Goal: Task Accomplishment & Management: Use online tool/utility

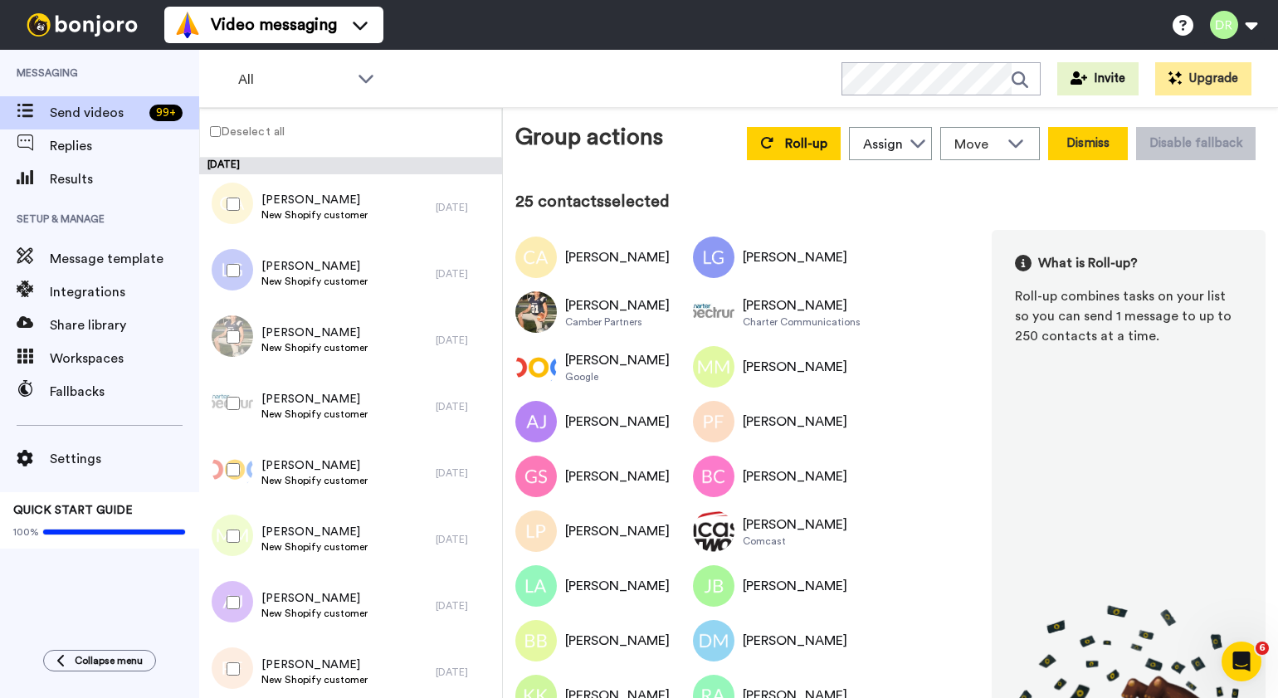
click at [1081, 148] on button "Dismiss" at bounding box center [1088, 143] width 80 height 33
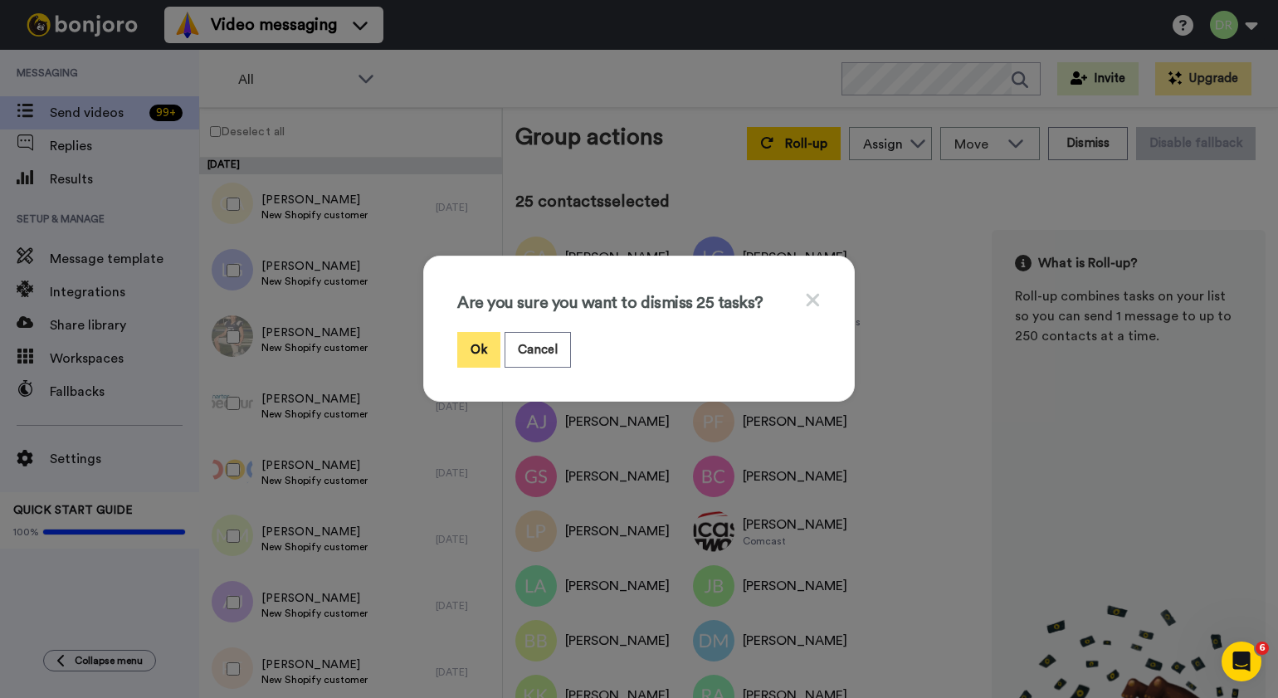
click at [483, 352] on button "Ok" at bounding box center [478, 350] width 43 height 36
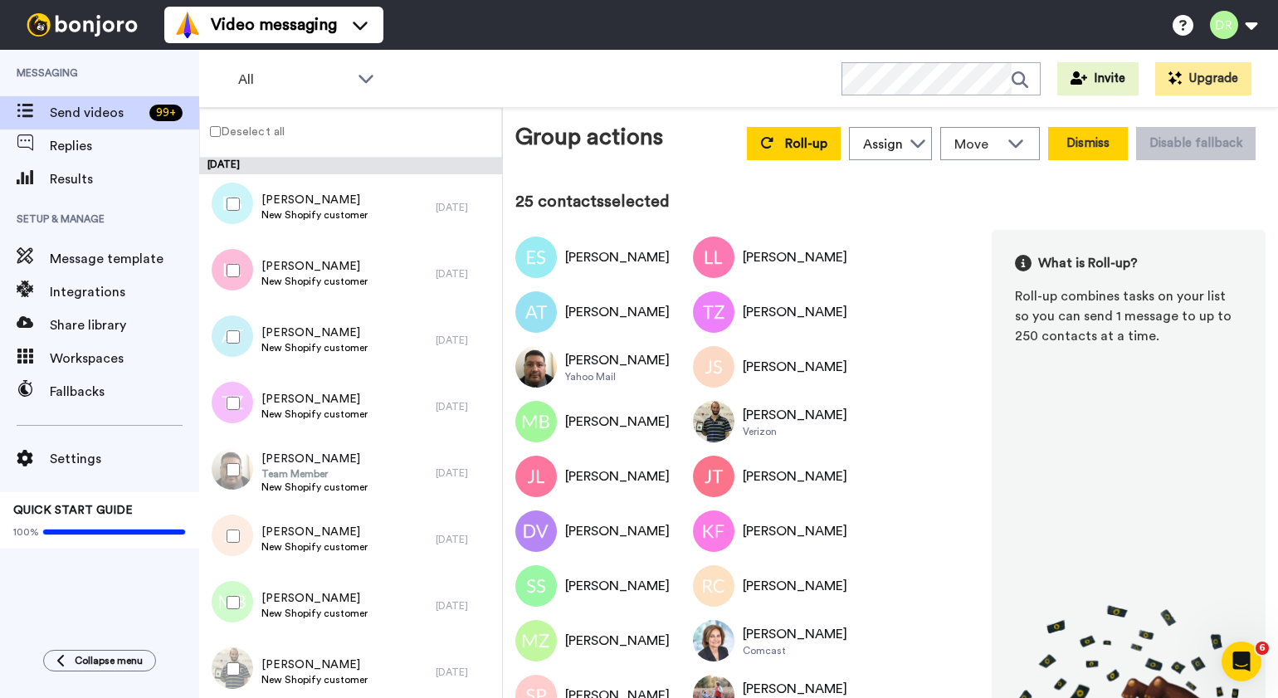
click at [1093, 148] on button "Dismiss" at bounding box center [1088, 143] width 80 height 33
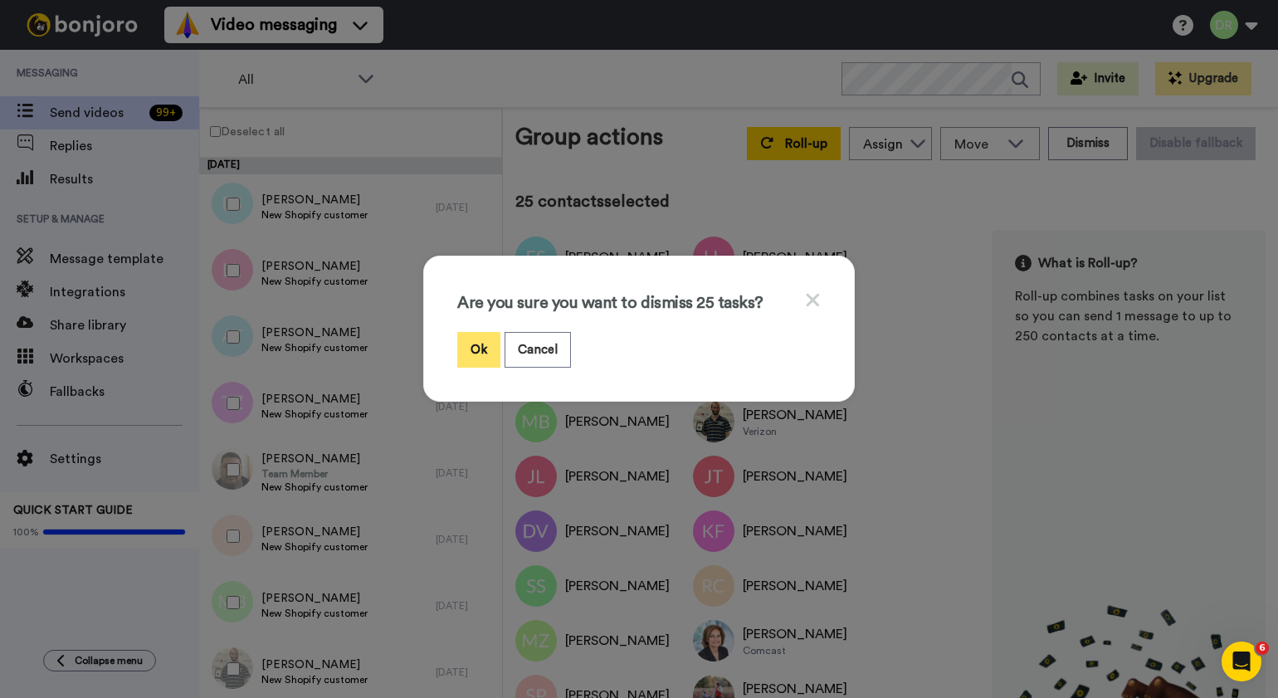
click at [477, 349] on button "Ok" at bounding box center [478, 350] width 43 height 36
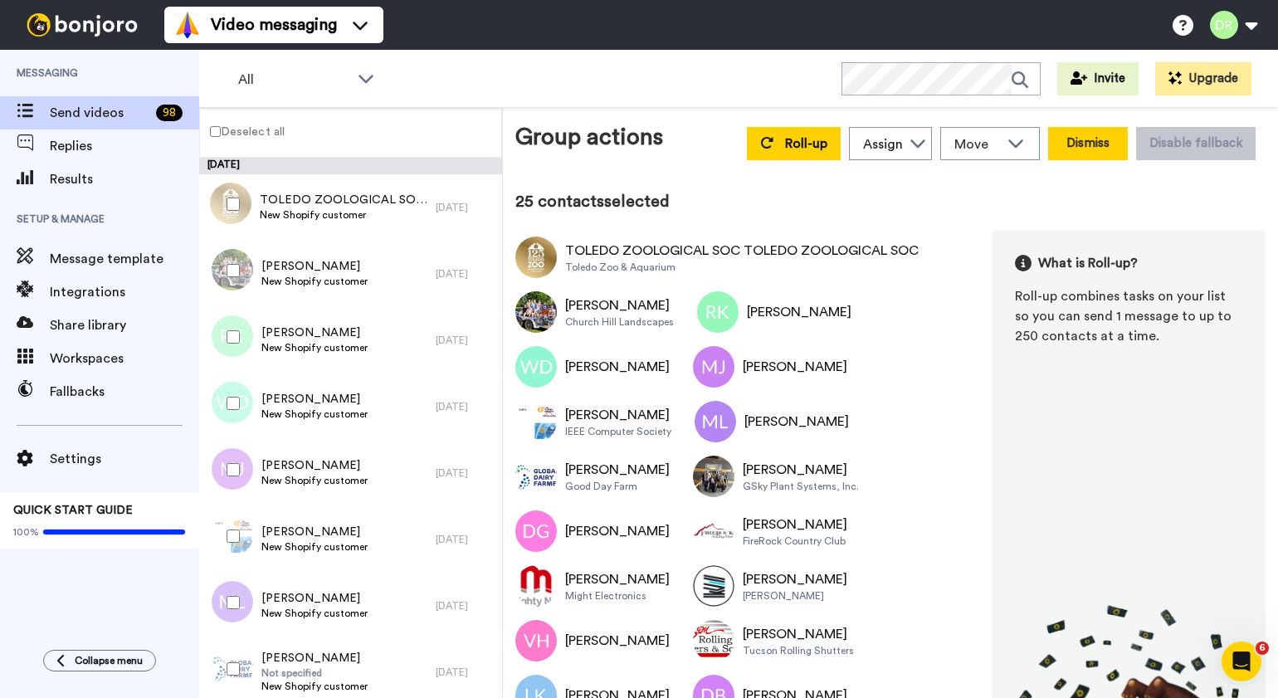
click at [1075, 151] on button "Dismiss" at bounding box center [1088, 143] width 80 height 33
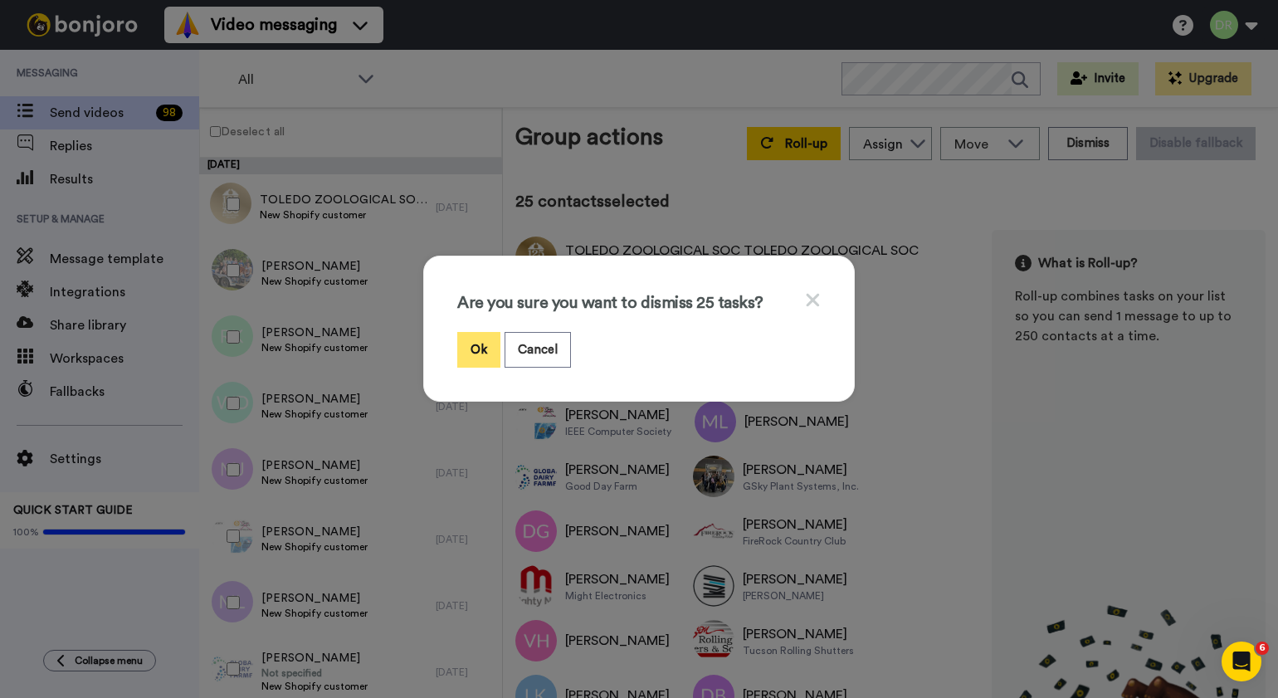
click at [474, 353] on button "Ok" at bounding box center [478, 350] width 43 height 36
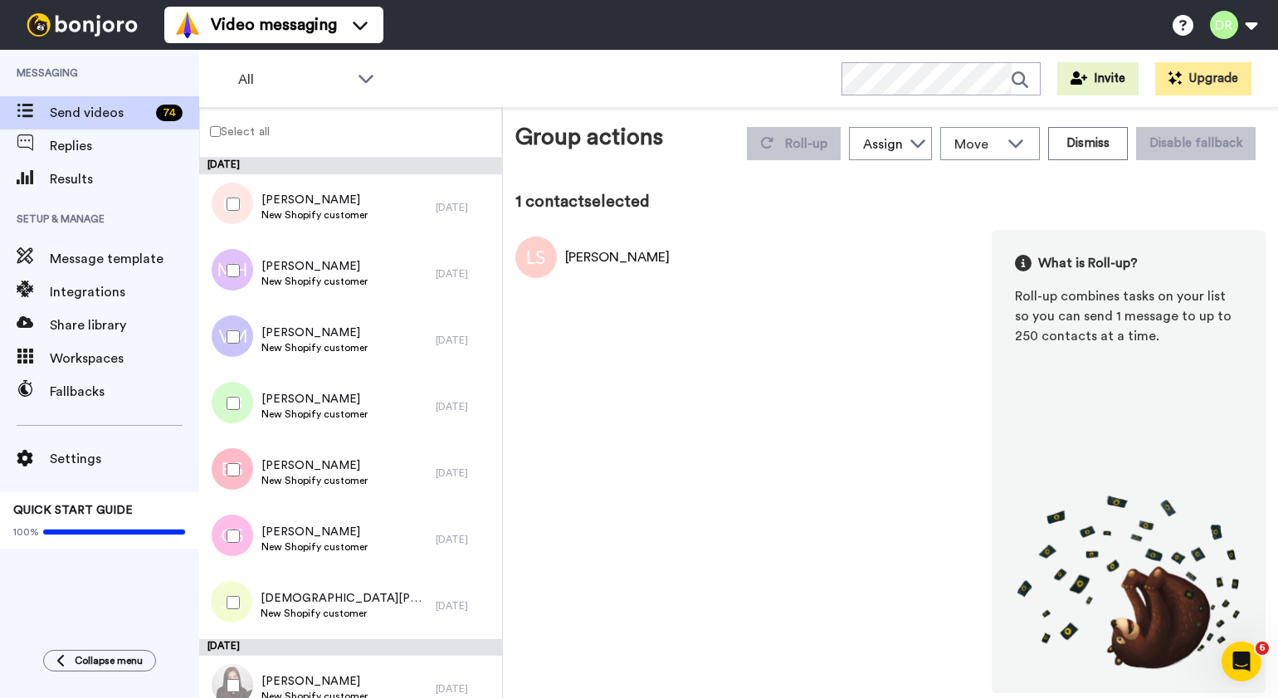
click at [238, 602] on div at bounding box center [230, 602] width 60 height 58
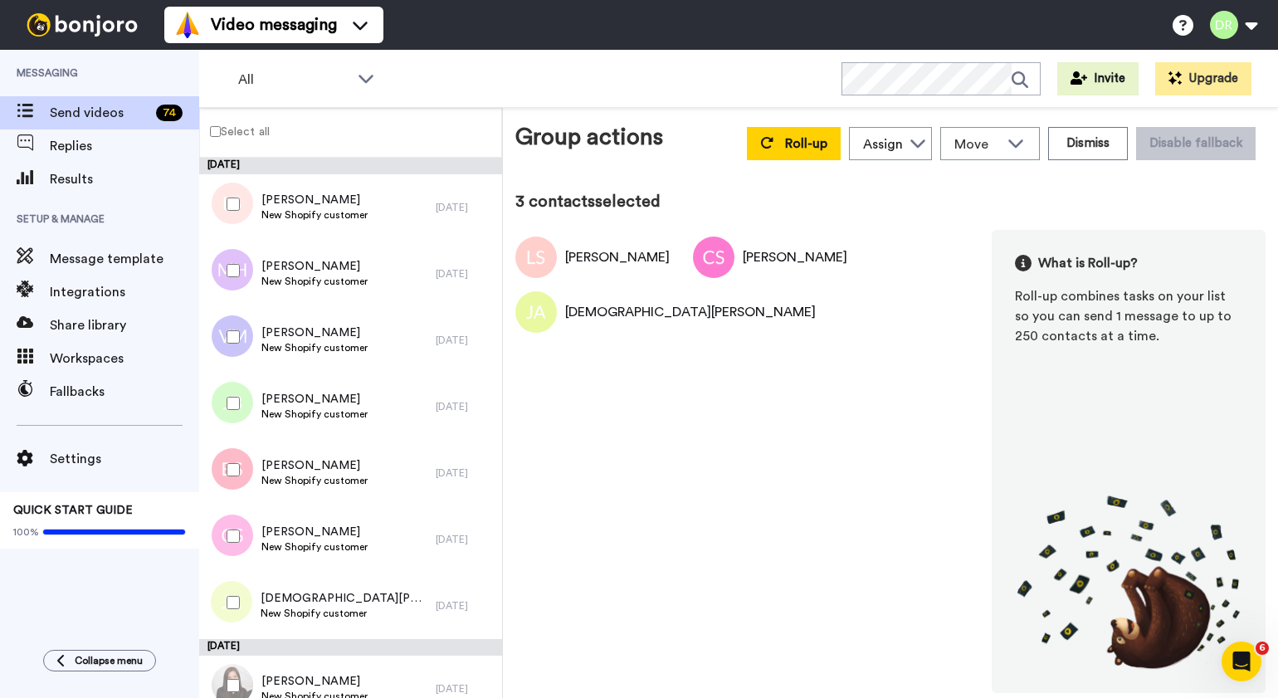
click at [231, 480] on div at bounding box center [230, 470] width 60 height 58
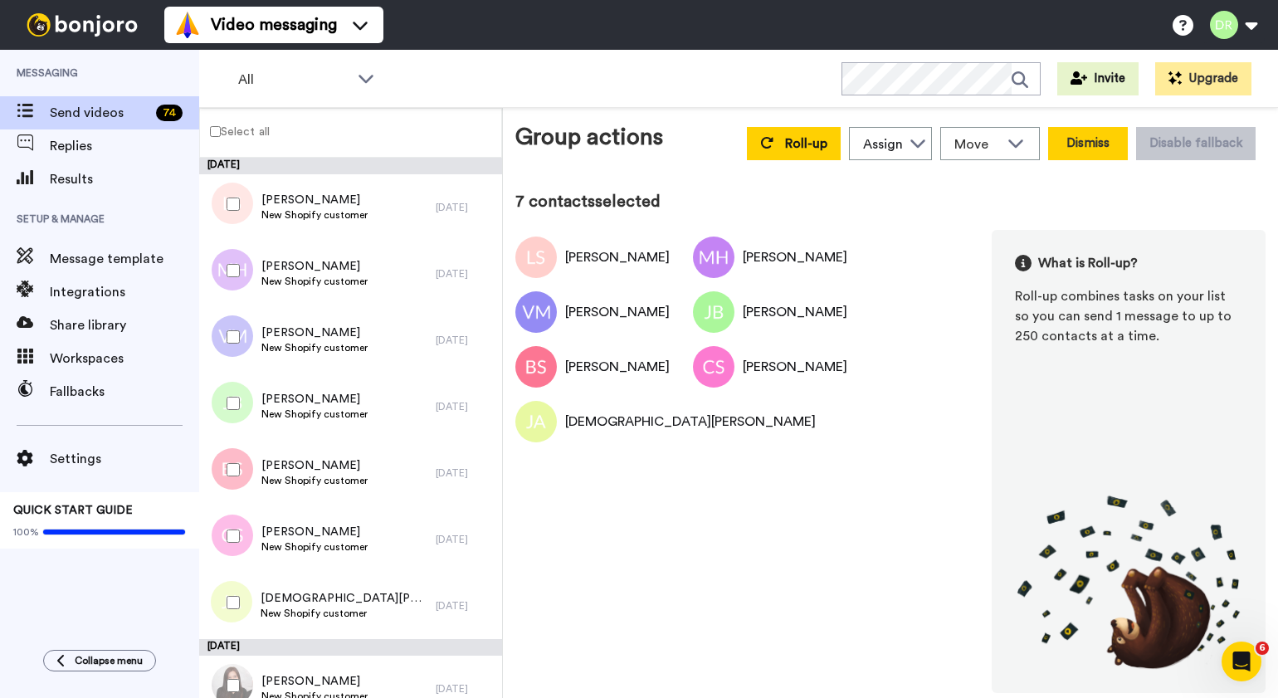
click at [1084, 137] on button "Dismiss" at bounding box center [1088, 143] width 80 height 33
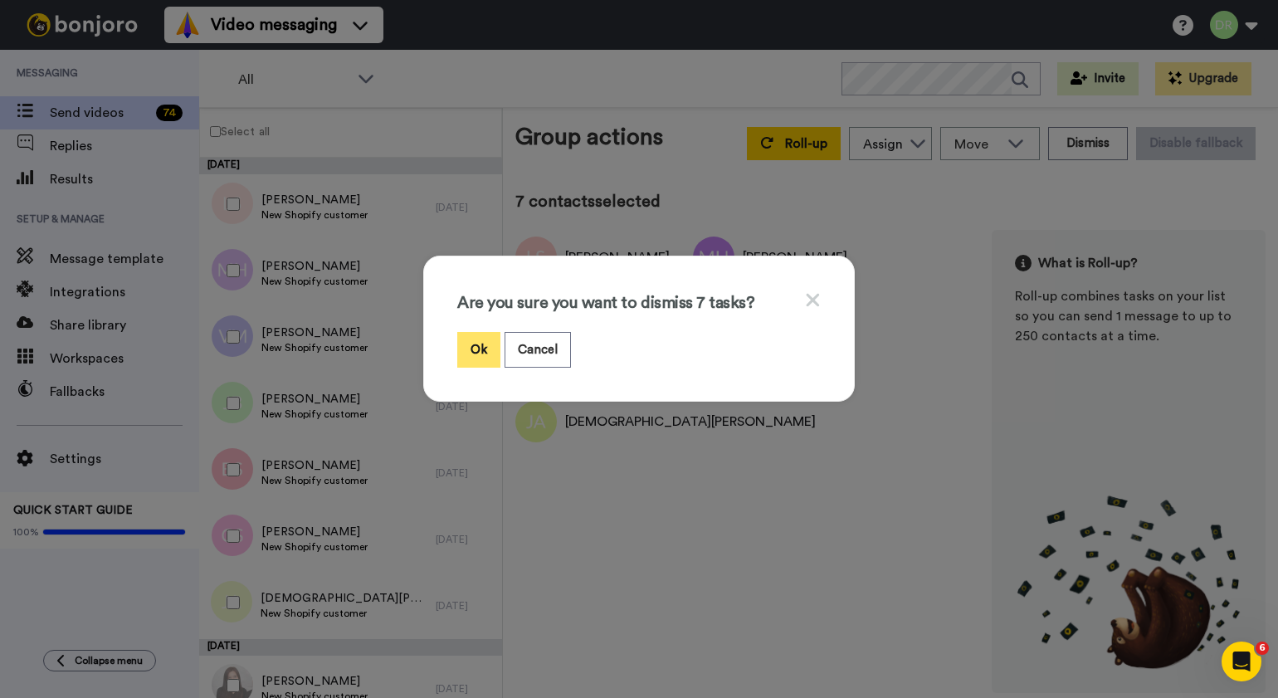
click at [470, 340] on button "Ok" at bounding box center [478, 350] width 43 height 36
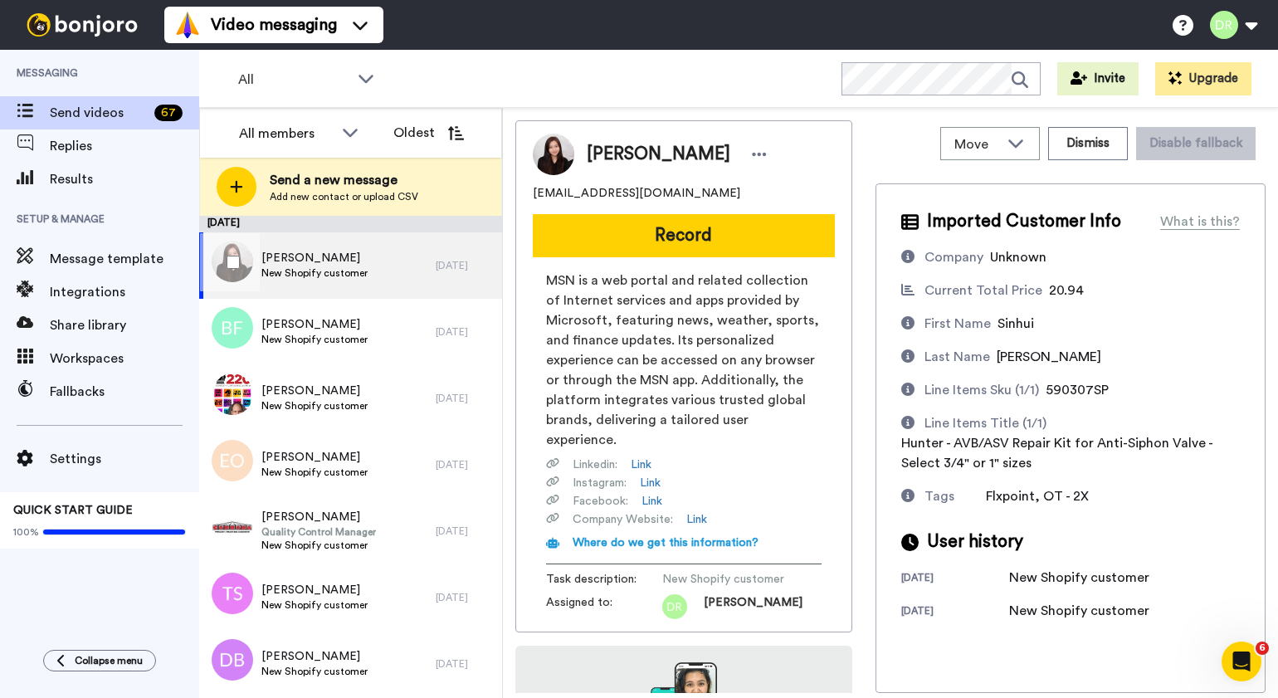
click at [294, 248] on div "[PERSON_NAME] New Shopify customer" at bounding box center [317, 265] width 236 height 66
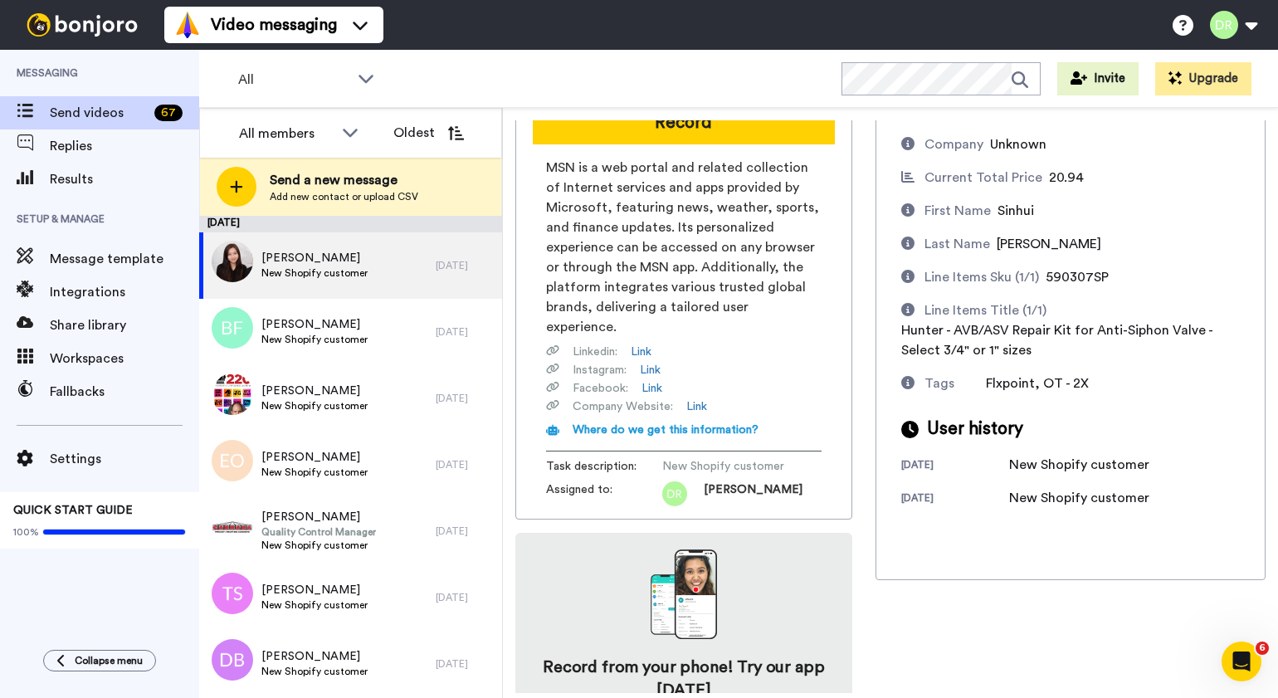
scroll to position [165, 0]
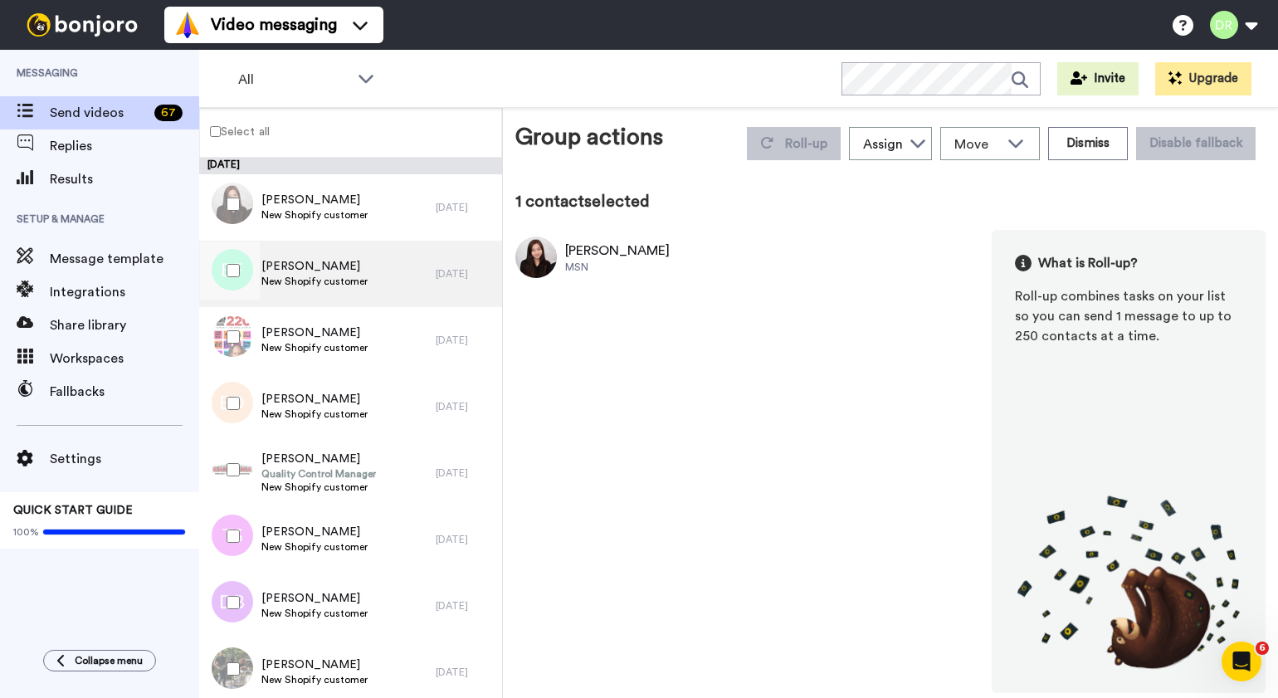
click at [307, 270] on span "[PERSON_NAME]" at bounding box center [314, 266] width 106 height 17
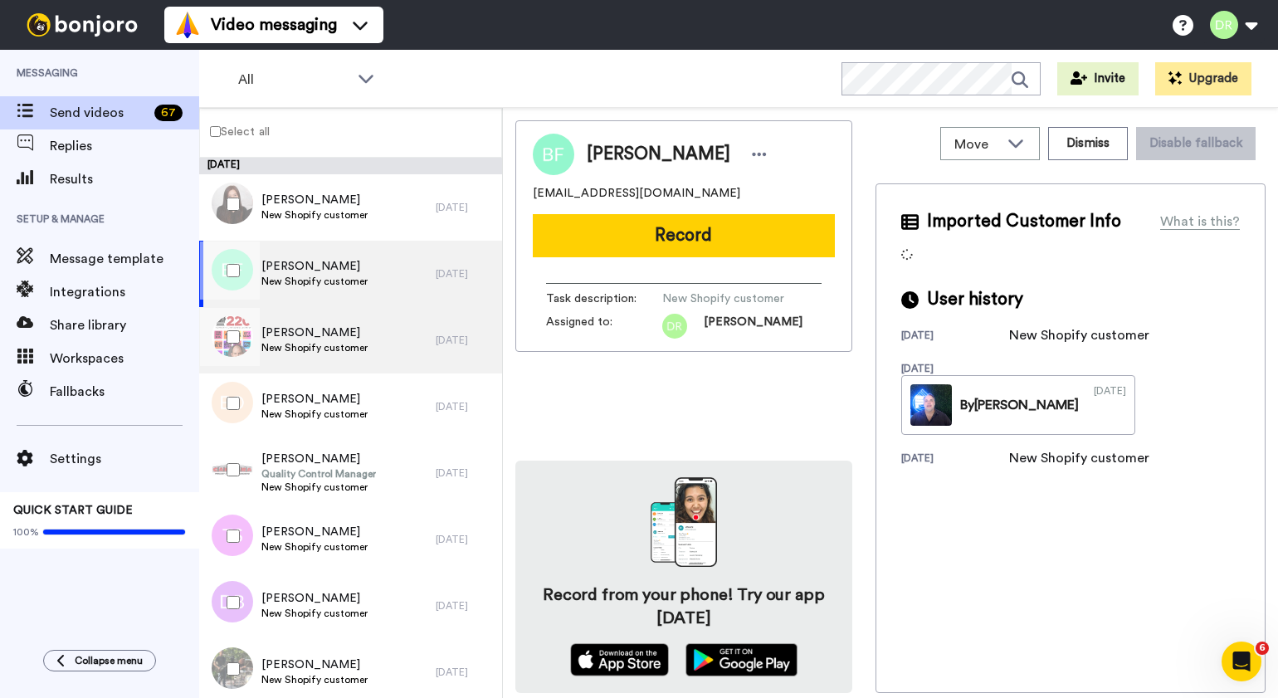
click at [312, 325] on span "[PERSON_NAME]" at bounding box center [314, 332] width 106 height 17
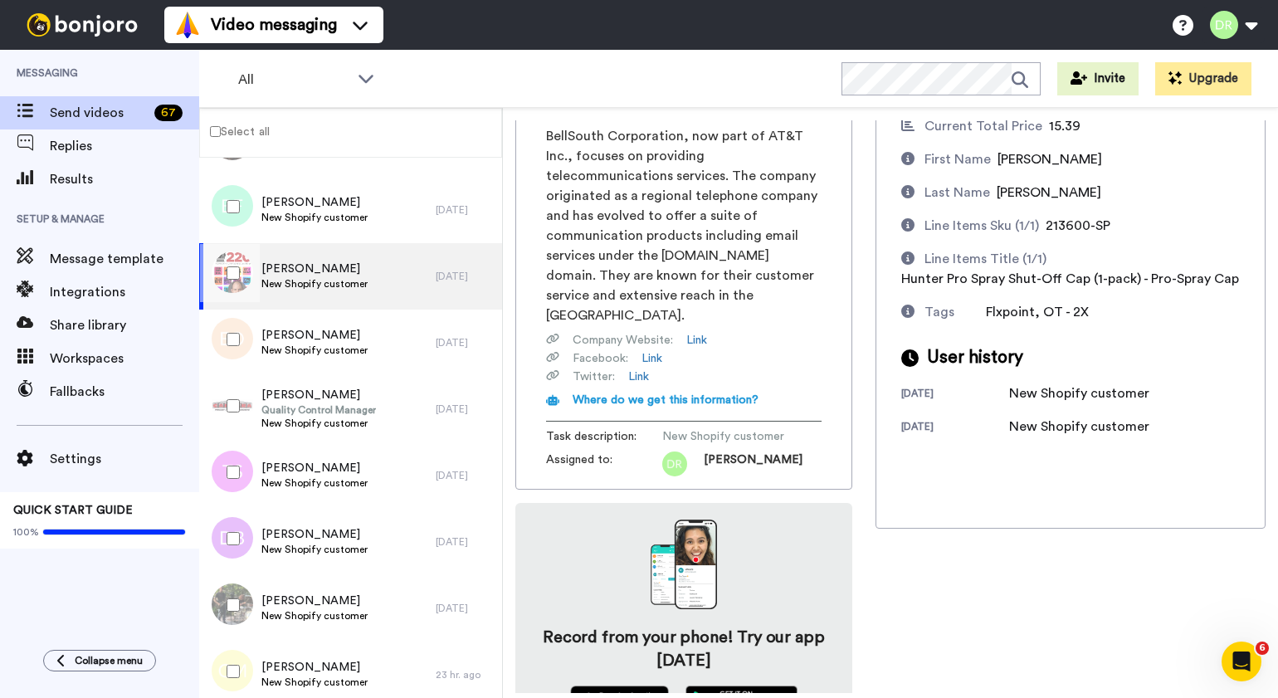
scroll to position [170, 0]
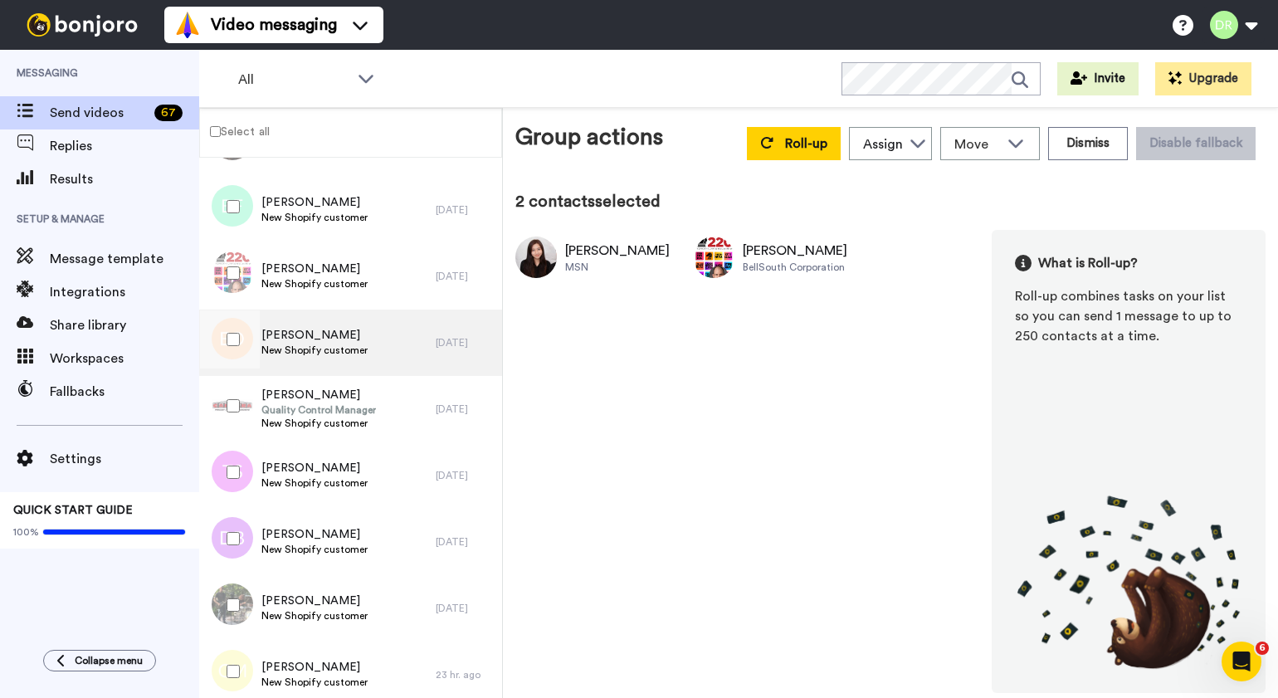
click at [300, 327] on span "[PERSON_NAME]" at bounding box center [314, 335] width 106 height 17
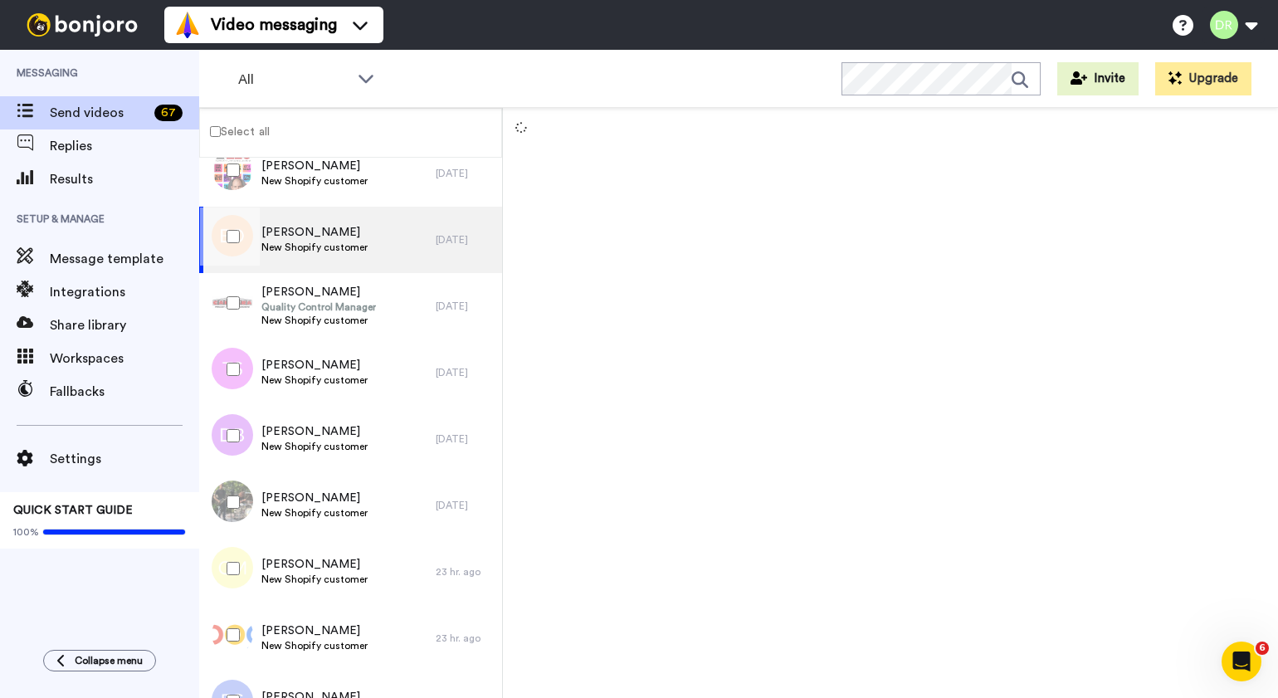
scroll to position [172, 0]
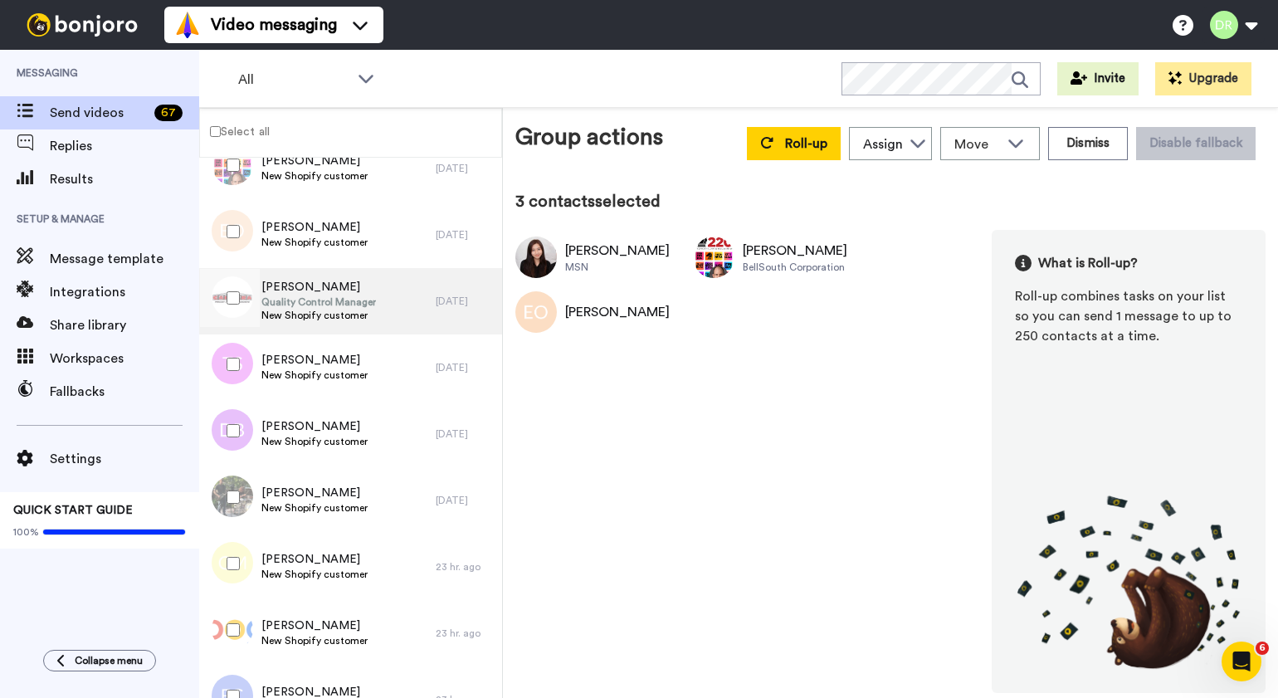
click at [277, 283] on span "[PERSON_NAME]" at bounding box center [318, 287] width 115 height 17
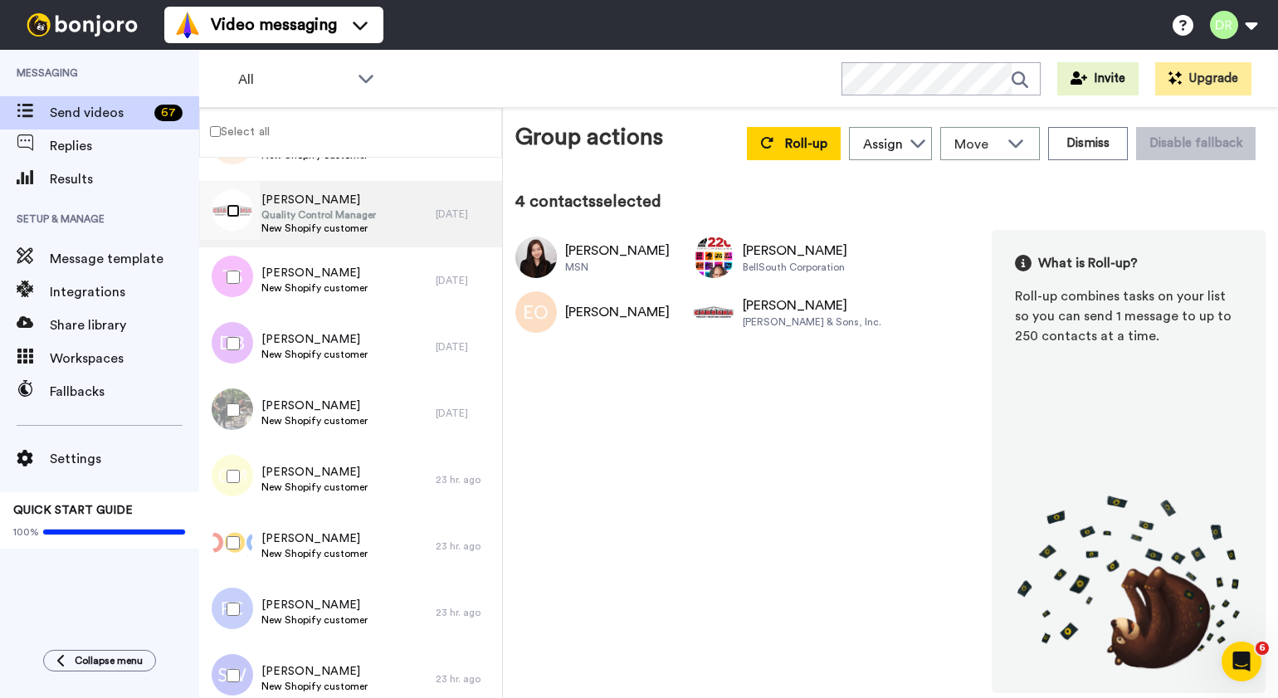
scroll to position [296, 0]
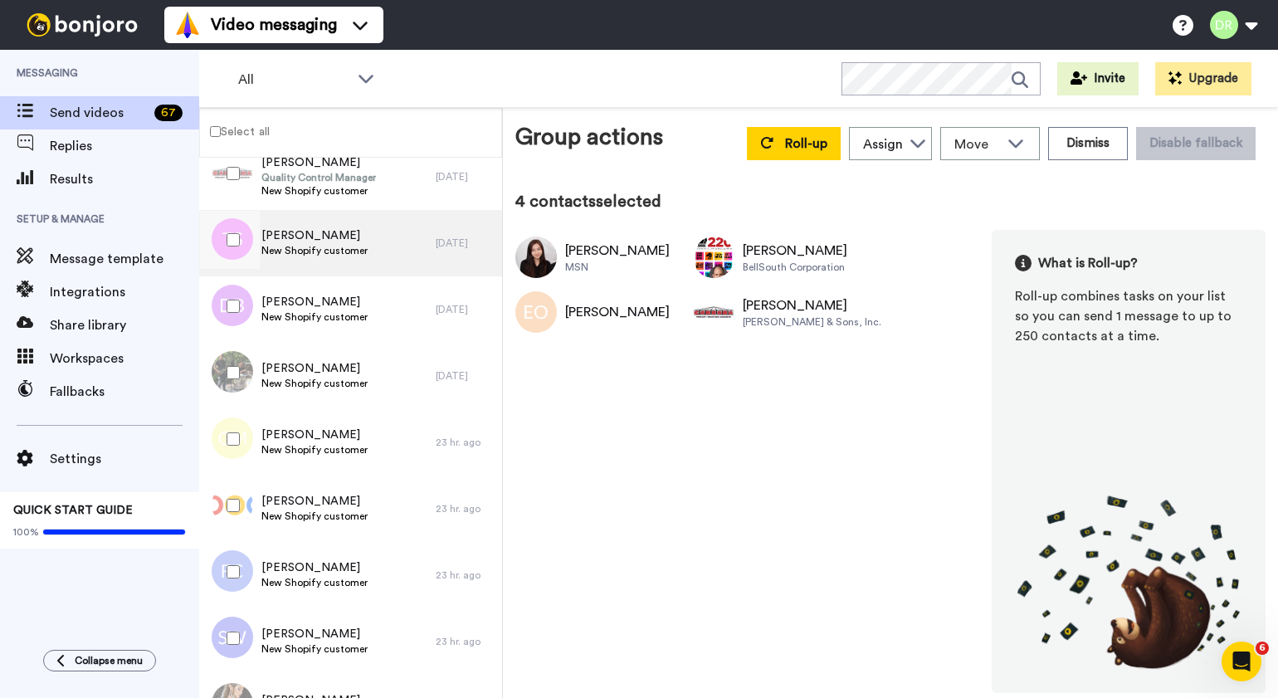
click at [304, 233] on span "[PERSON_NAME]" at bounding box center [314, 235] width 106 height 17
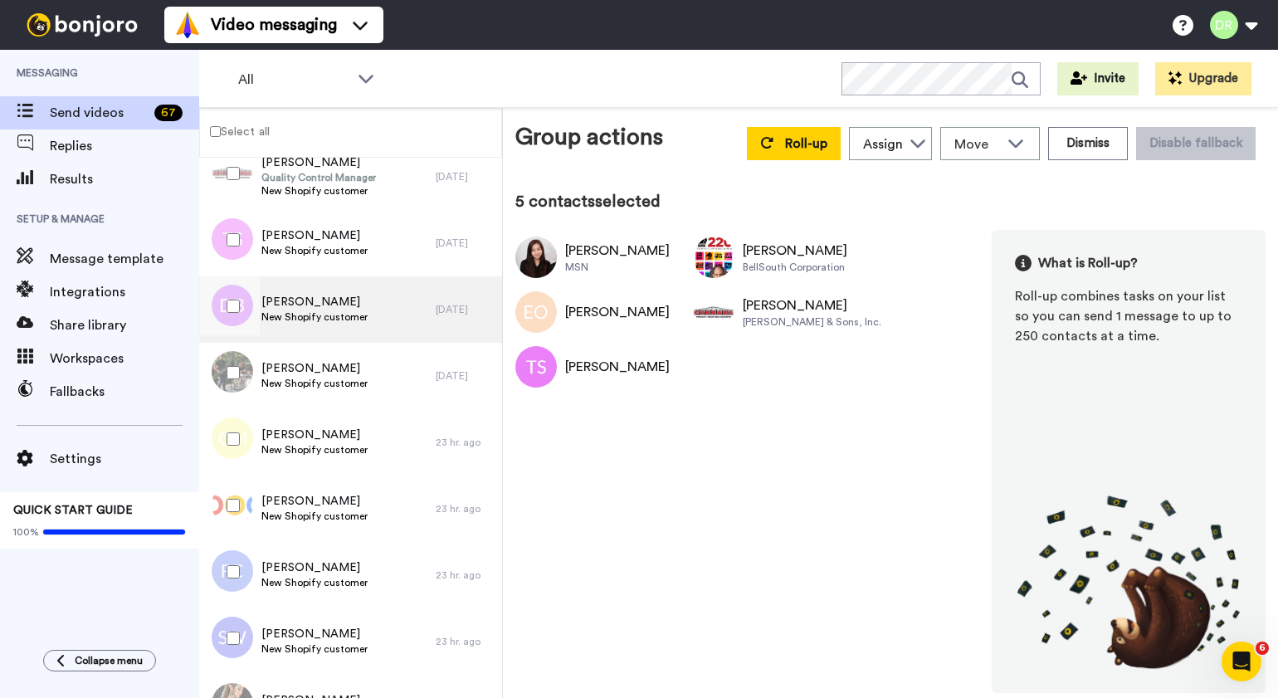
click at [294, 299] on span "[PERSON_NAME]" at bounding box center [314, 302] width 106 height 17
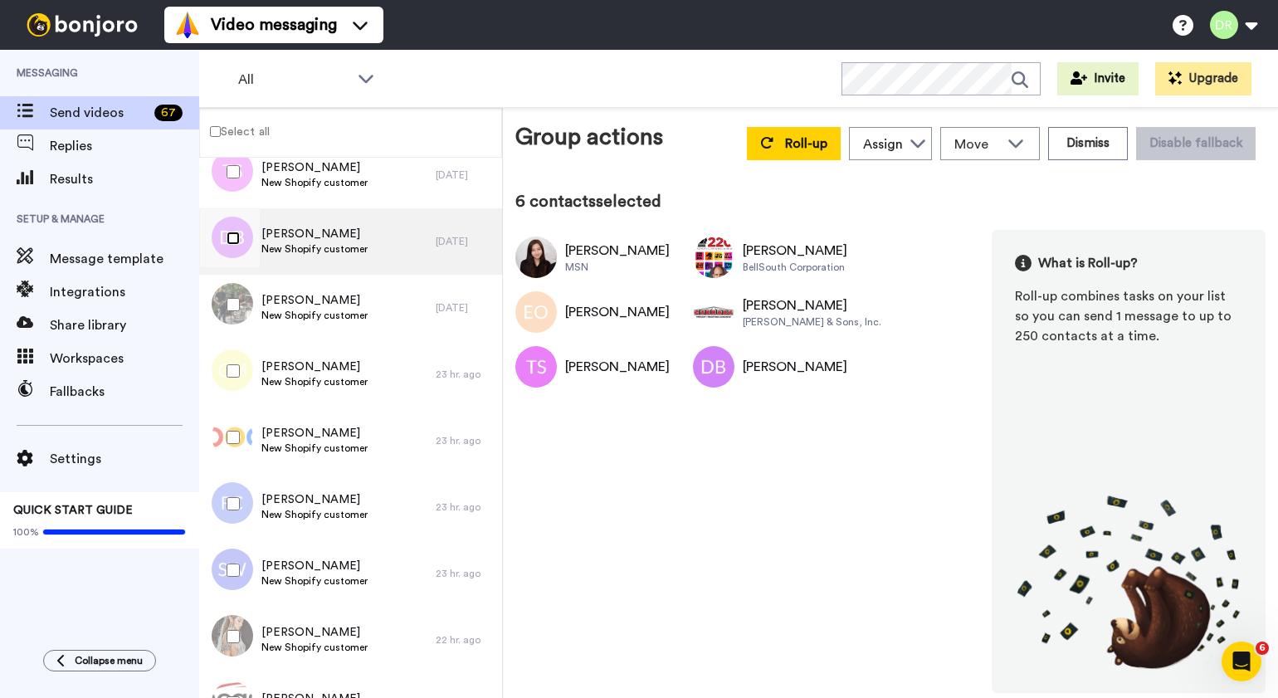
scroll to position [393, 0]
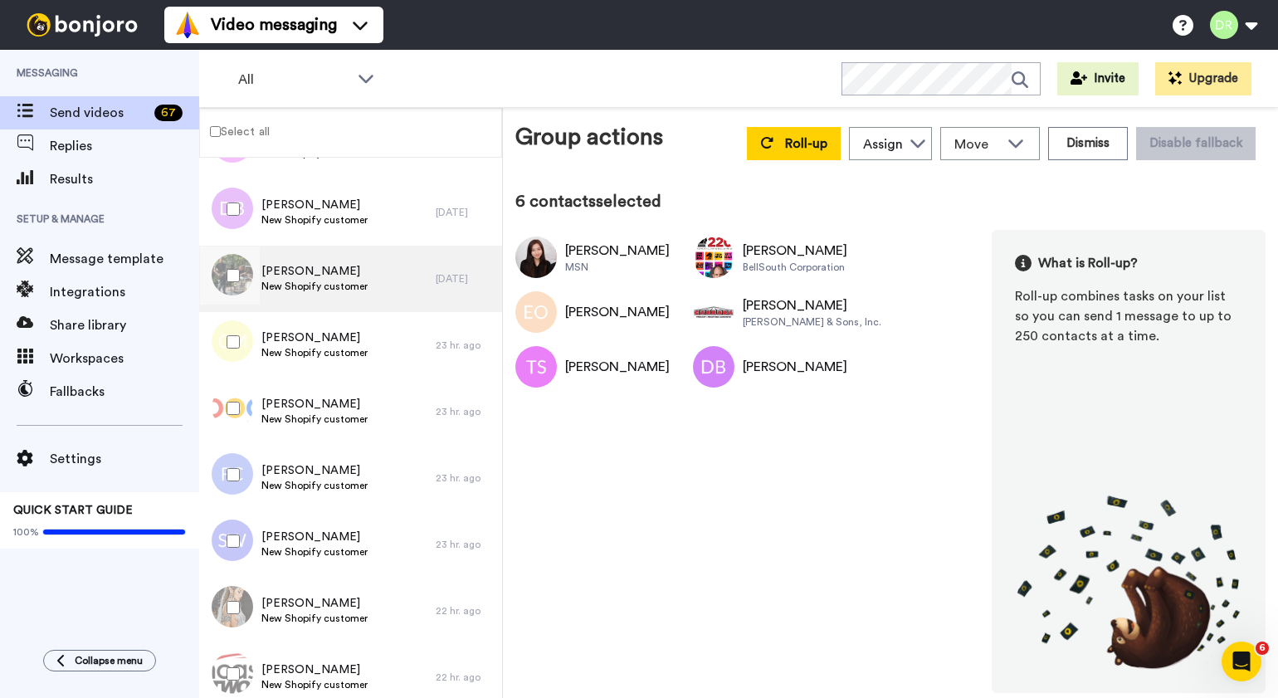
click at [299, 275] on span "[PERSON_NAME]" at bounding box center [314, 271] width 106 height 17
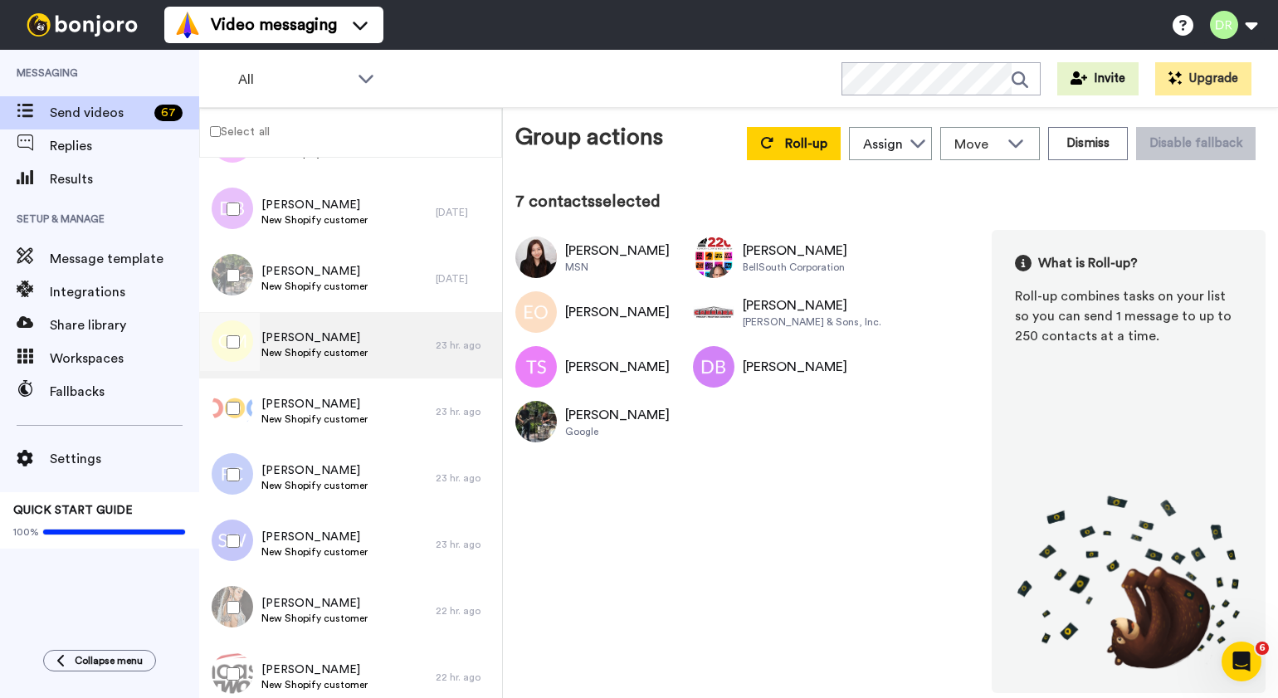
click at [310, 328] on div "[PERSON_NAME] New Shopify customer" at bounding box center [317, 345] width 236 height 66
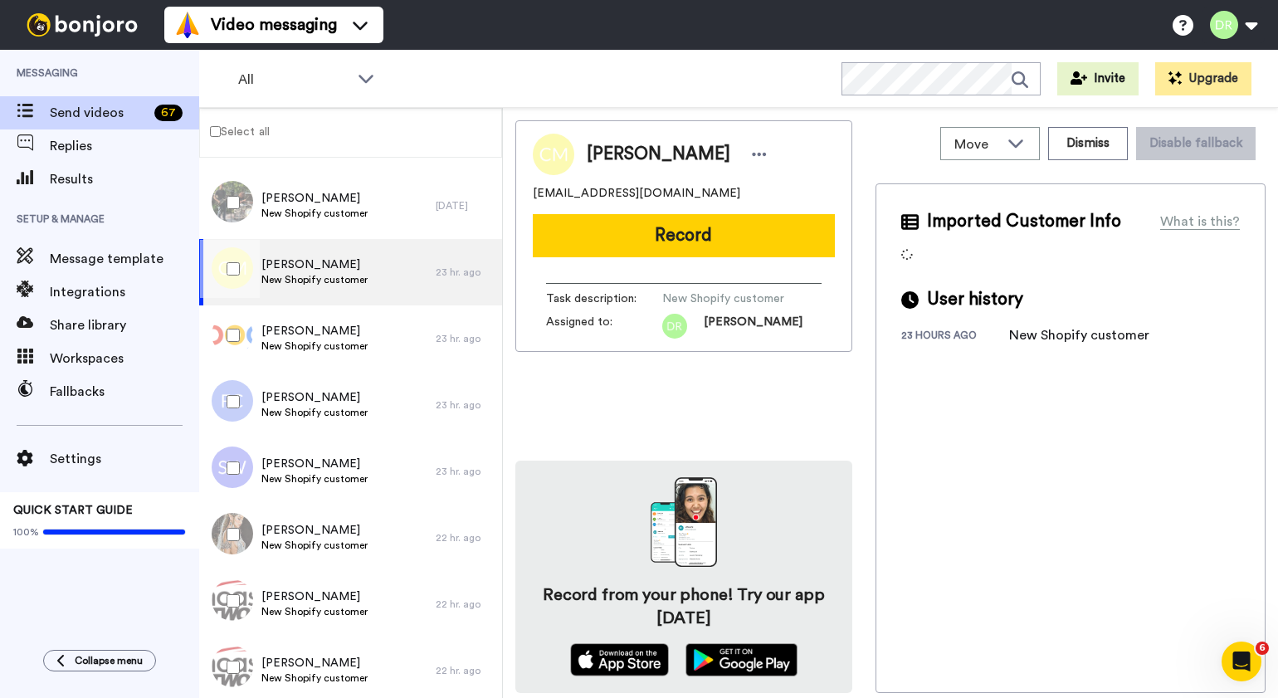
scroll to position [475, 0]
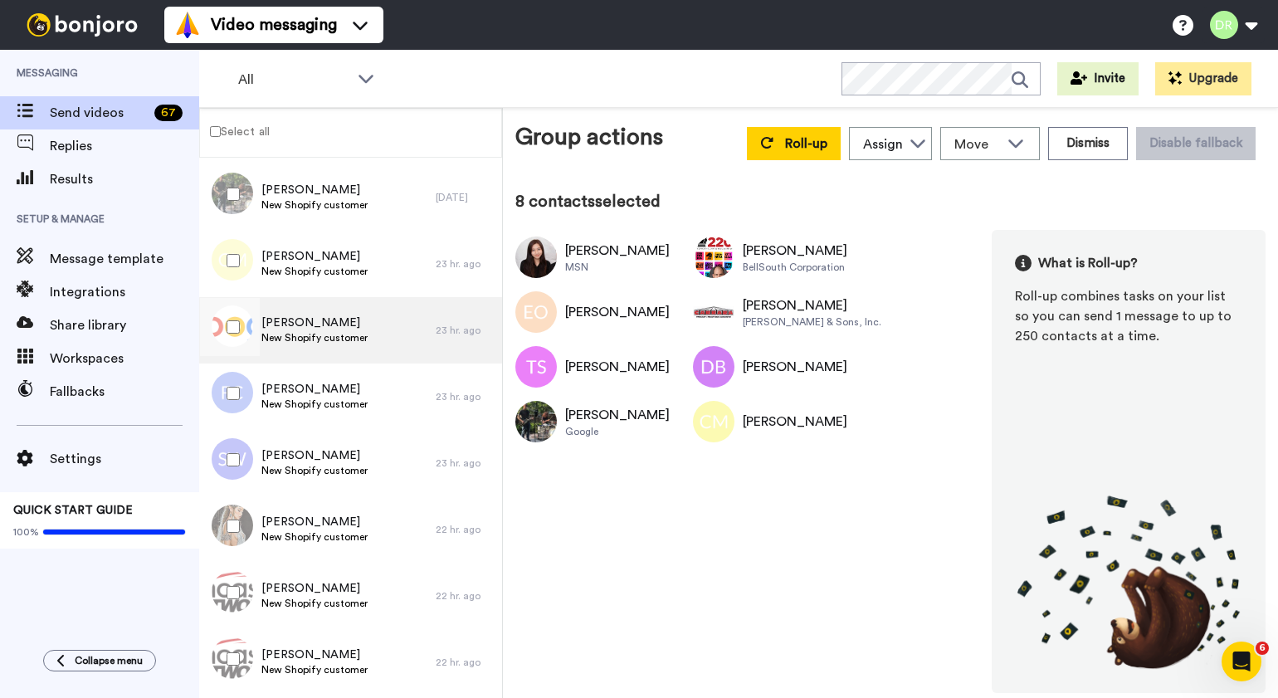
click at [324, 339] on span "New Shopify customer" at bounding box center [314, 337] width 106 height 13
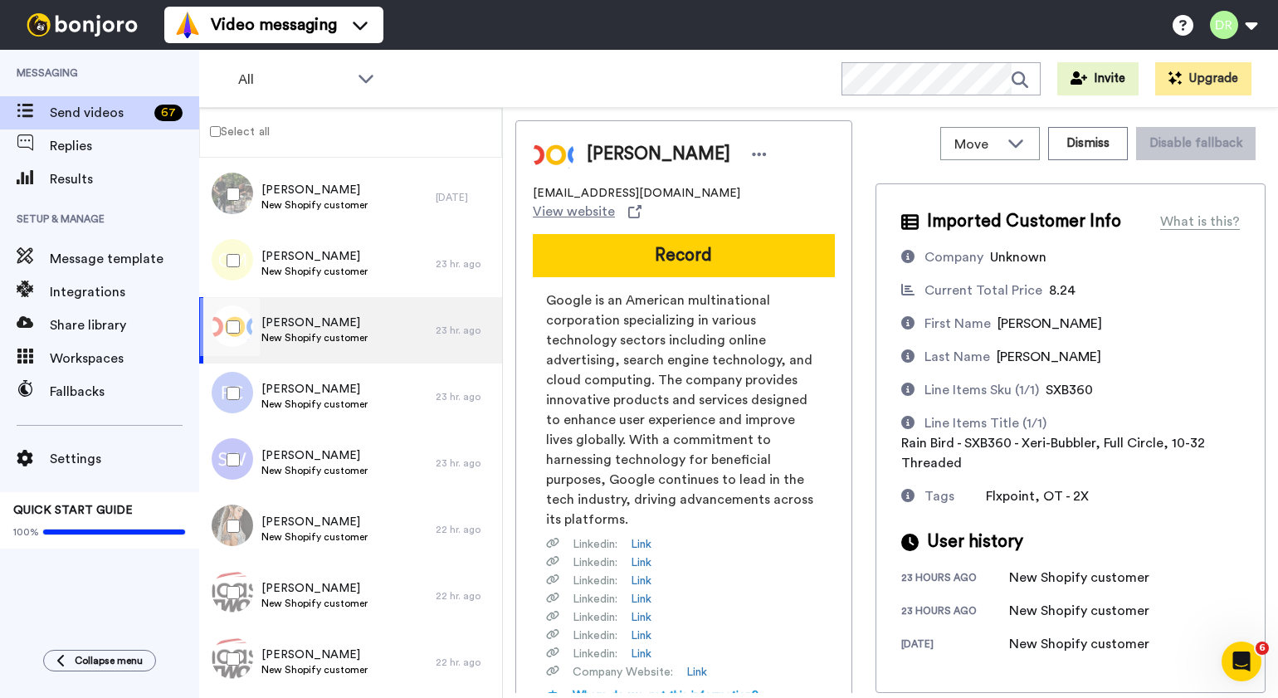
scroll to position [301, 0]
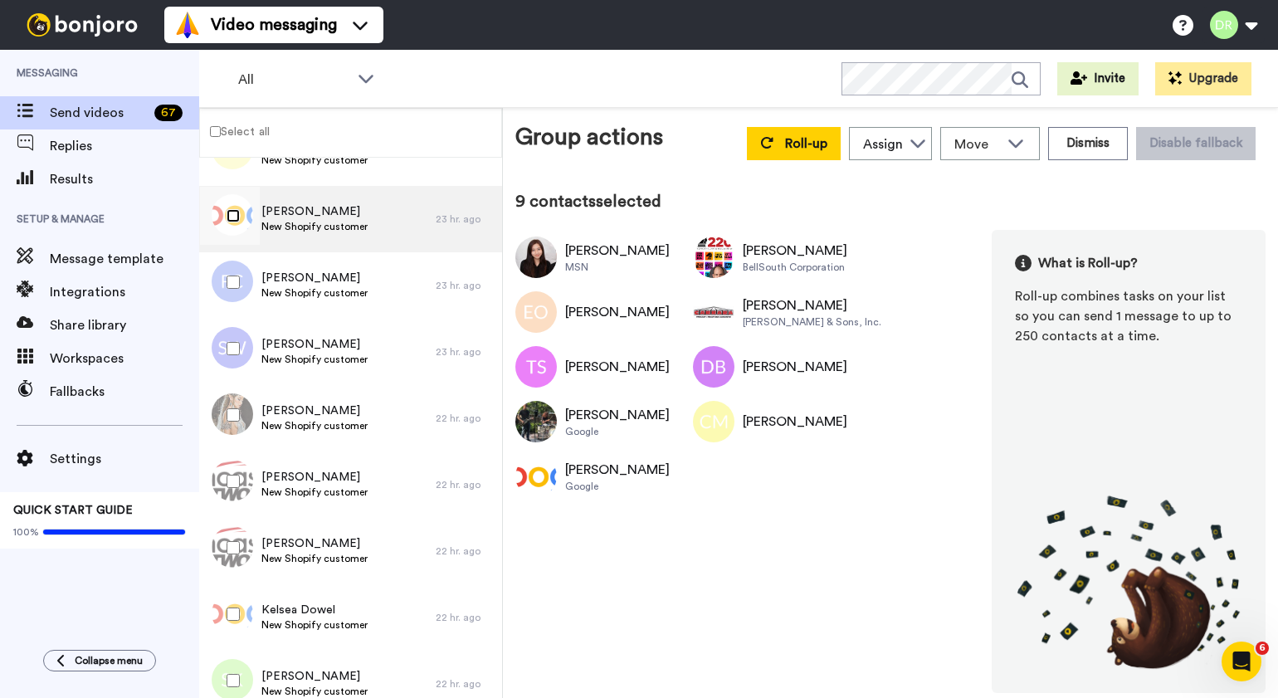
scroll to position [600, 0]
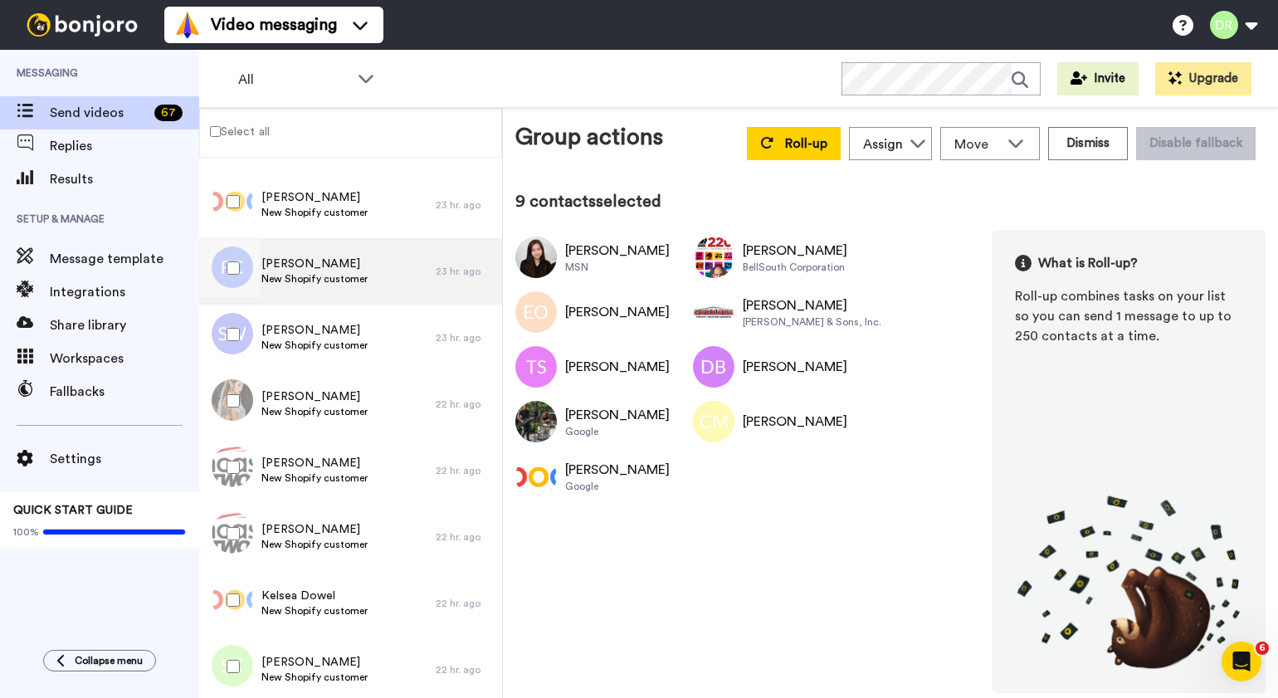
click at [315, 268] on span "[PERSON_NAME]" at bounding box center [314, 264] width 106 height 17
